Goal: Navigation & Orientation: Understand site structure

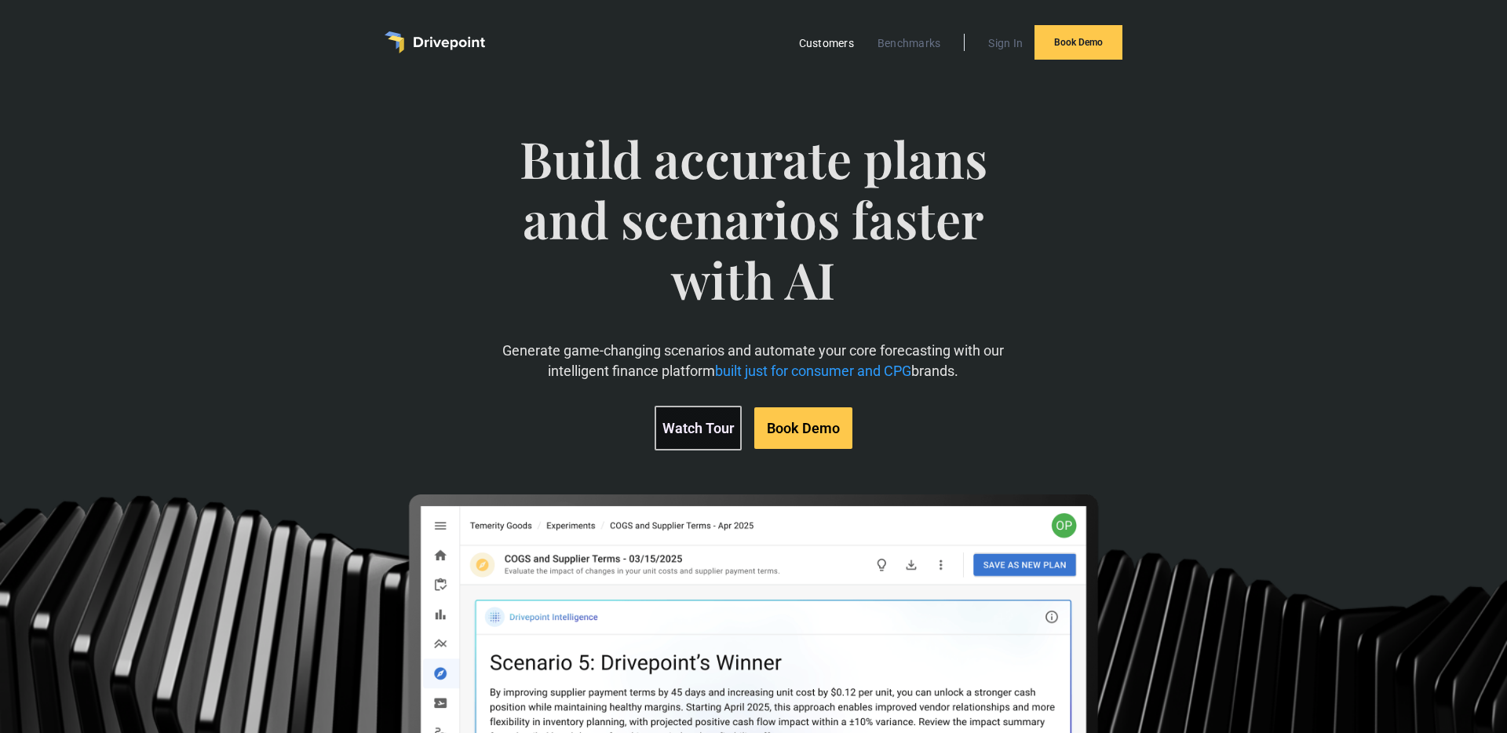
click at [829, 43] on link "Customers" at bounding box center [826, 43] width 71 height 20
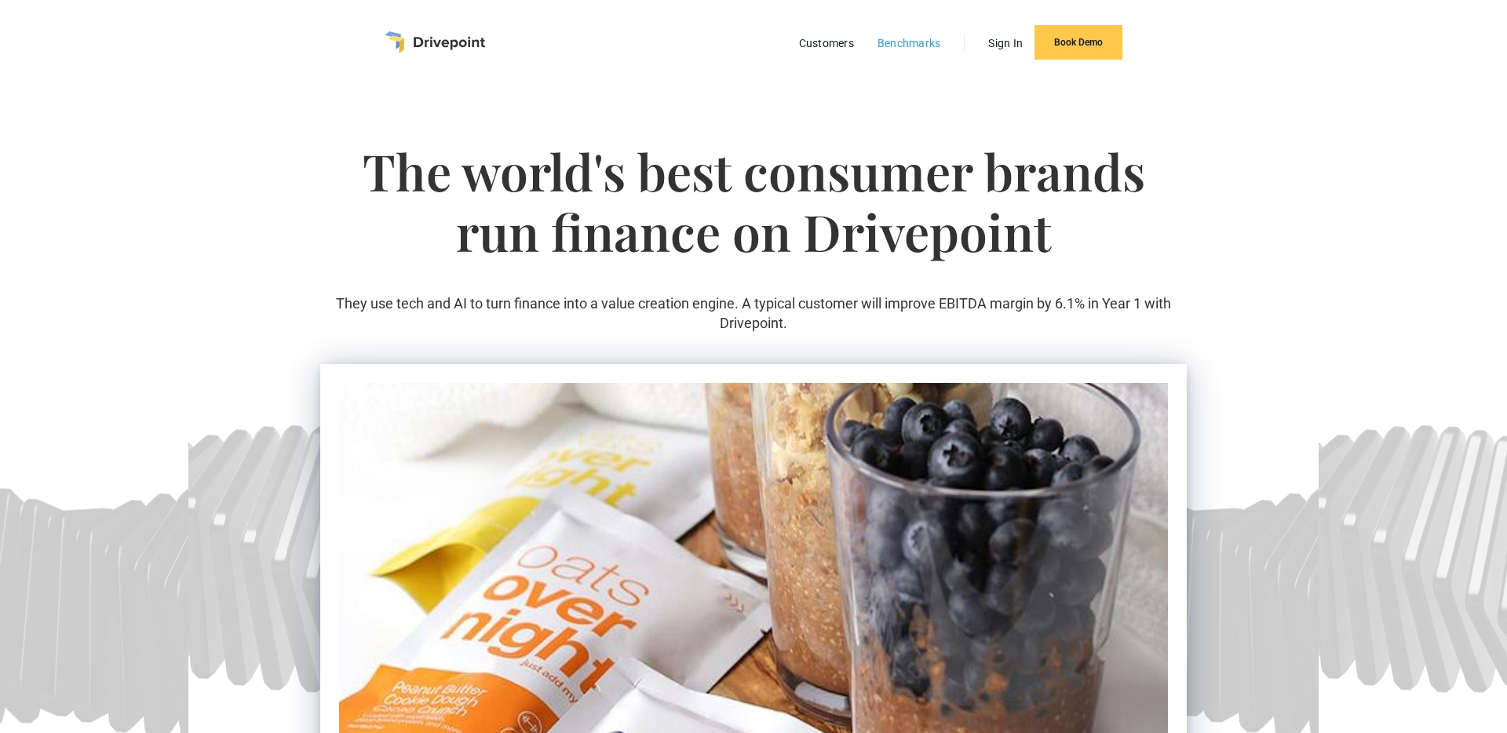
click at [922, 37] on link "Benchmarks" at bounding box center [908, 43] width 79 height 20
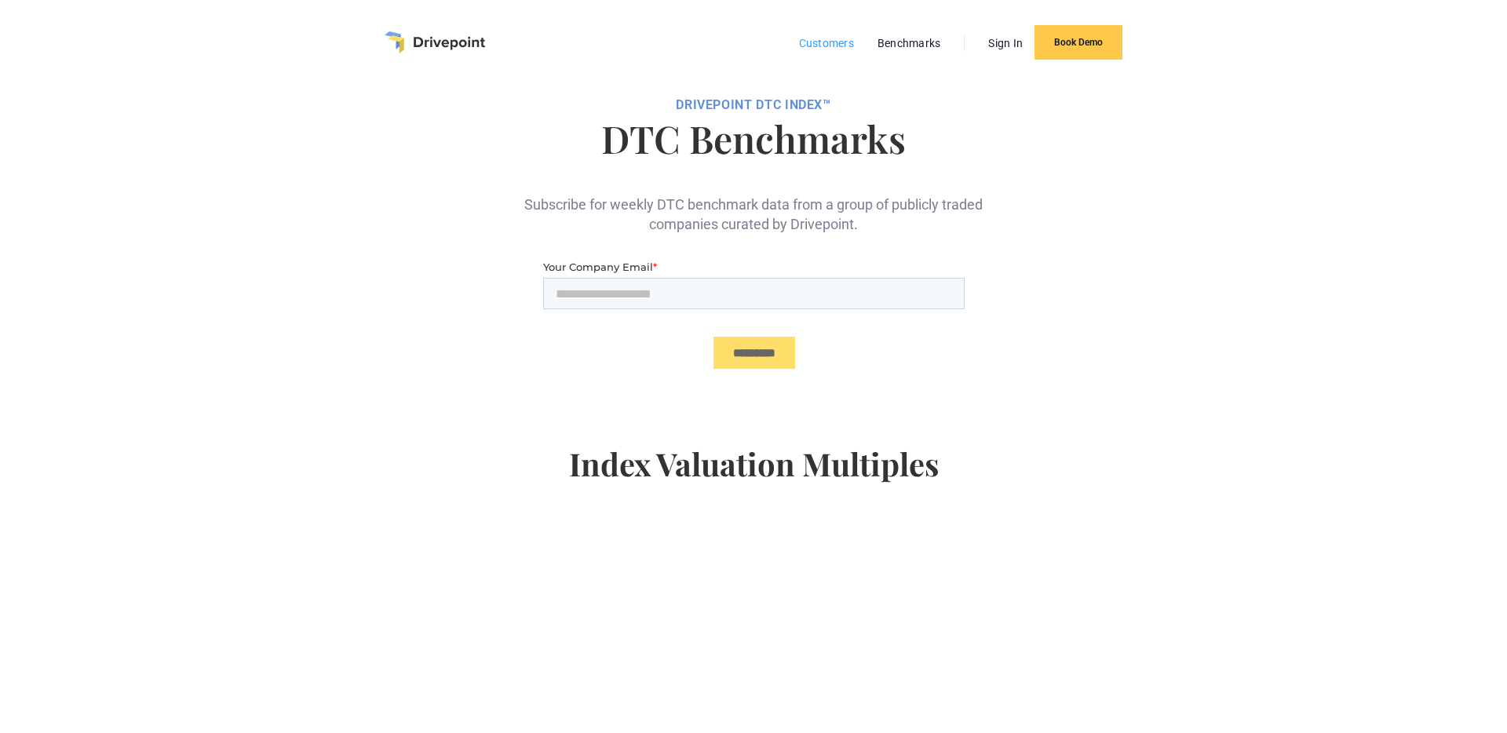
click at [800, 43] on link "Customers" at bounding box center [826, 43] width 71 height 20
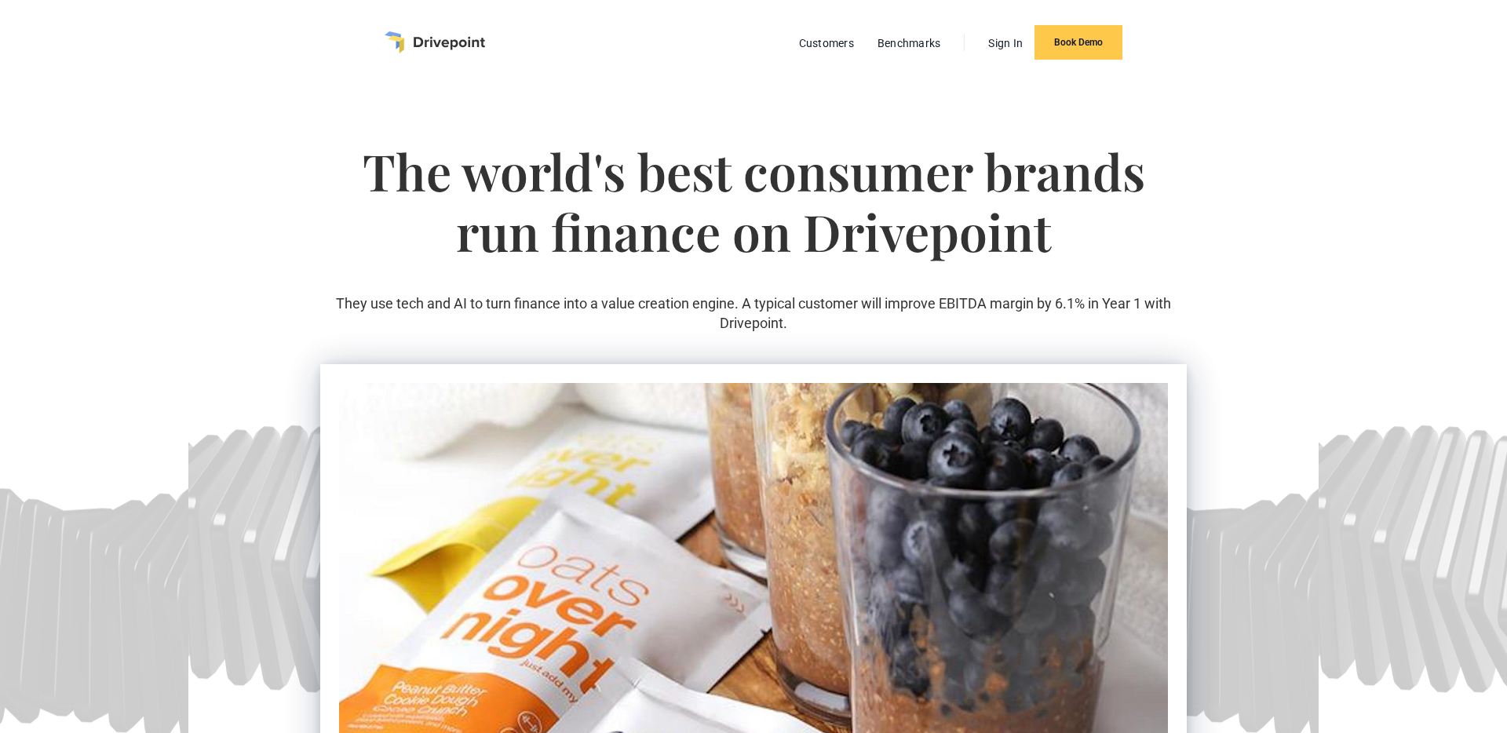
click at [425, 40] on img "home" at bounding box center [434, 42] width 100 height 22
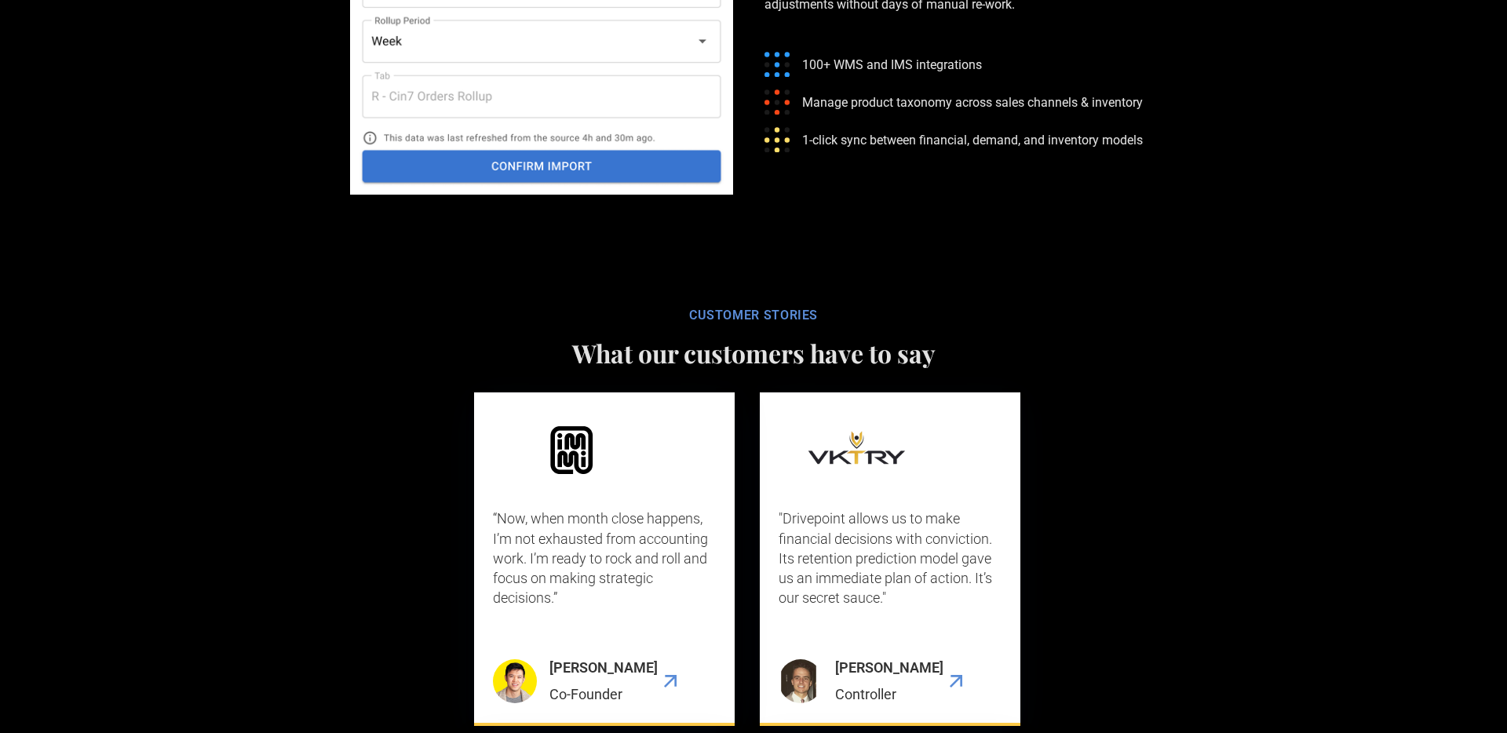
scroll to position [4094, 0]
